Goal: Information Seeking & Learning: Learn about a topic

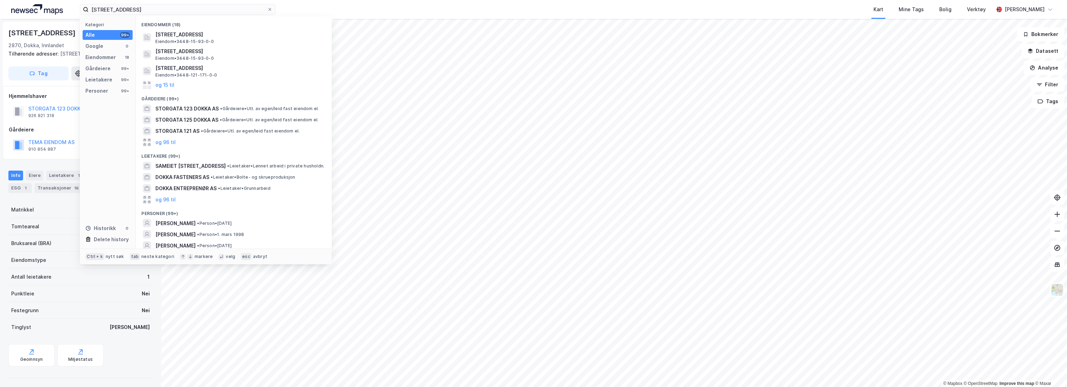
scroll to position [2, 0]
click at [0, 6] on html "[STREET_ADDRESS] Kategori Alle 99+ Google 0 Eiendommer 18 Gårdeiere 99+ Leietak…" at bounding box center [533, 193] width 1067 height 387
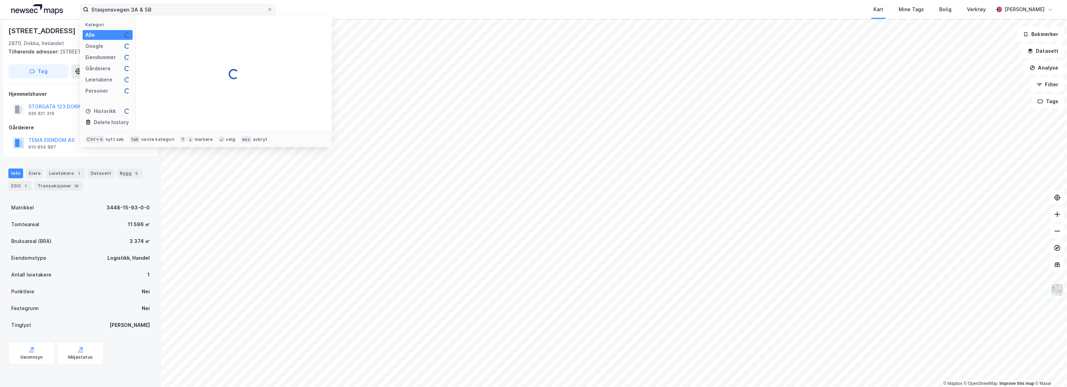
drag, startPoint x: 162, startPoint y: 10, endPoint x: 135, endPoint y: 10, distance: 26.9
click at [135, 11] on input "Stasjonsvegen 3A & 5B" at bounding box center [178, 9] width 178 height 10
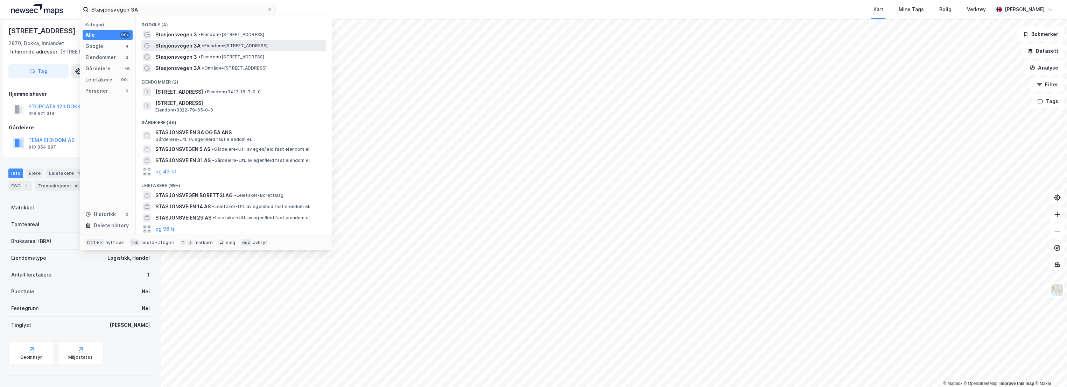
click at [230, 47] on span "• Eiendom • [STREET_ADDRESS]" at bounding box center [235, 46] width 66 height 6
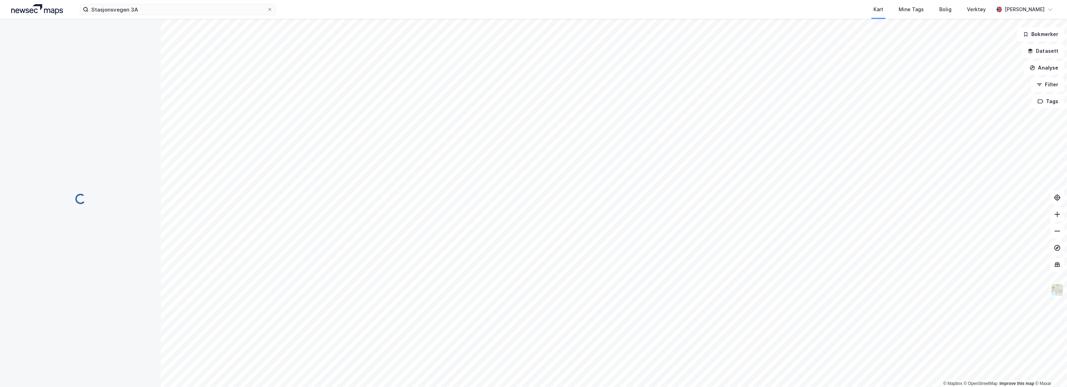
scroll to position [2, 0]
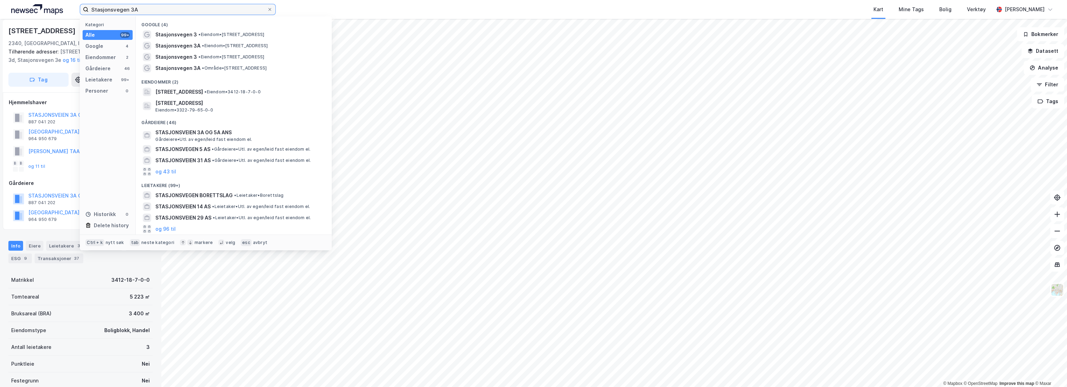
drag, startPoint x: 154, startPoint y: 9, endPoint x: 39, endPoint y: 12, distance: 114.8
click at [59, 12] on div "Stasjonsvegen 3A Kategori Alle 99+ Google 4 Eiendommer 2 Gårdeiere 46 Leietaker…" at bounding box center [533, 9] width 1067 height 19
paste input "Lundgutua 2"
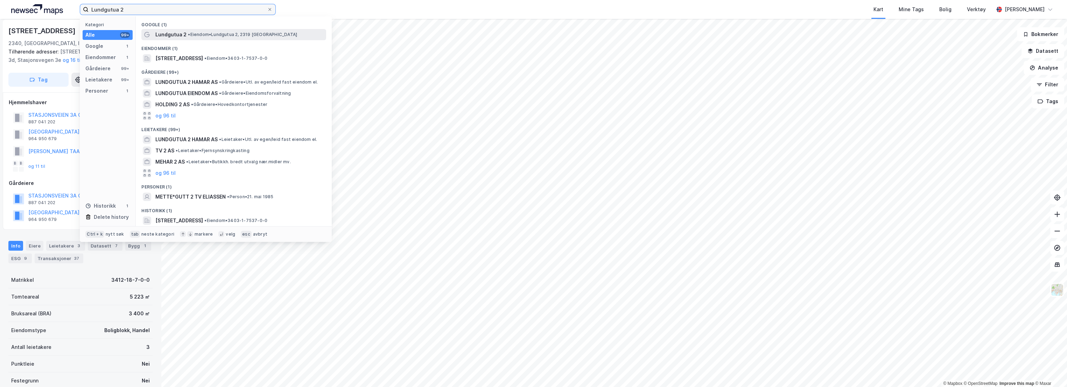
type input "Lundgutua 2"
click at [198, 34] on span "• Eiendom • Lundgutua 2, 2319 [GEOGRAPHIC_DATA]" at bounding box center [242, 35] width 109 height 6
